Goal: Find specific page/section: Find specific page/section

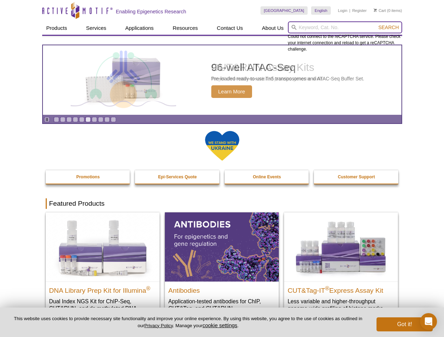
click at [345, 27] on input "search" at bounding box center [345, 27] width 114 height 12
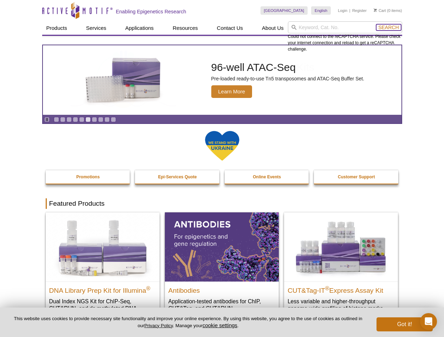
click at [388, 27] on span "Search" at bounding box center [388, 28] width 20 height 6
click at [47, 119] on icon "Pause" at bounding box center [47, 119] width 5 height 5
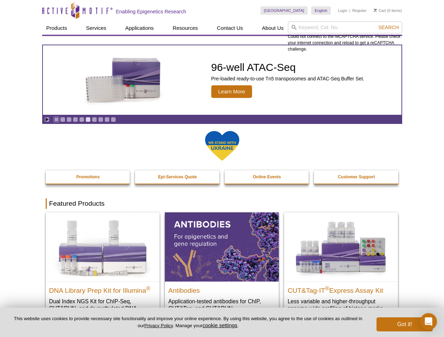
click at [56, 119] on link "Go to slide 1" at bounding box center [56, 119] width 5 height 5
click at [63, 119] on link "Go to slide 2" at bounding box center [62, 119] width 5 height 5
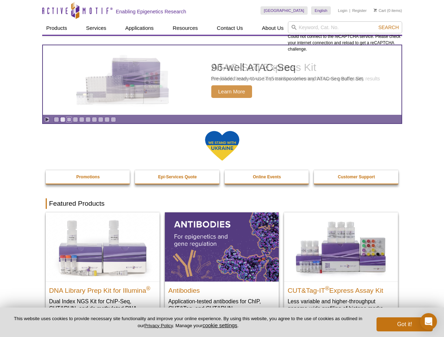
click at [69, 119] on link "Go to slide 3" at bounding box center [68, 119] width 5 height 5
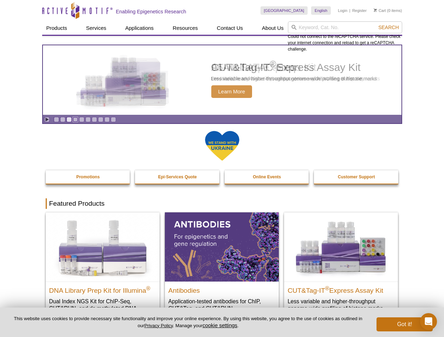
click at [75, 119] on link "Go to slide 4" at bounding box center [75, 119] width 5 height 5
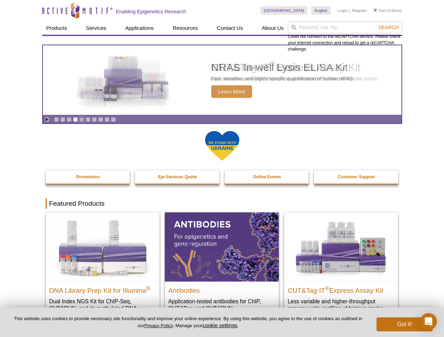
click at [81, 119] on link "Go to slide 5" at bounding box center [81, 119] width 5 height 5
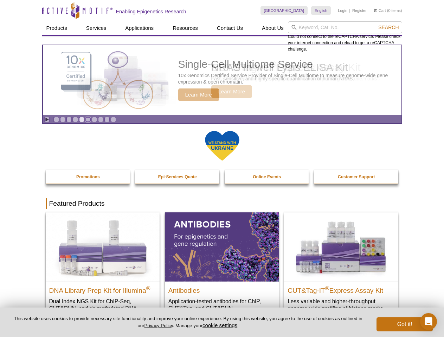
click at [88, 119] on link "Go to slide 6" at bounding box center [87, 119] width 5 height 5
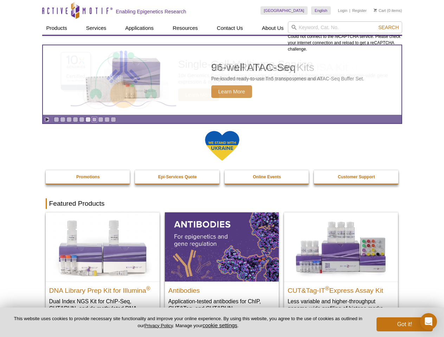
click at [94, 119] on link "Go to slide 7" at bounding box center [94, 119] width 5 height 5
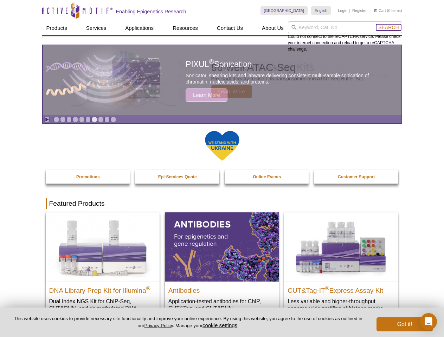
click at [388, 27] on span "Search" at bounding box center [388, 28] width 20 height 6
